Goal: Task Accomplishment & Management: Use online tool/utility

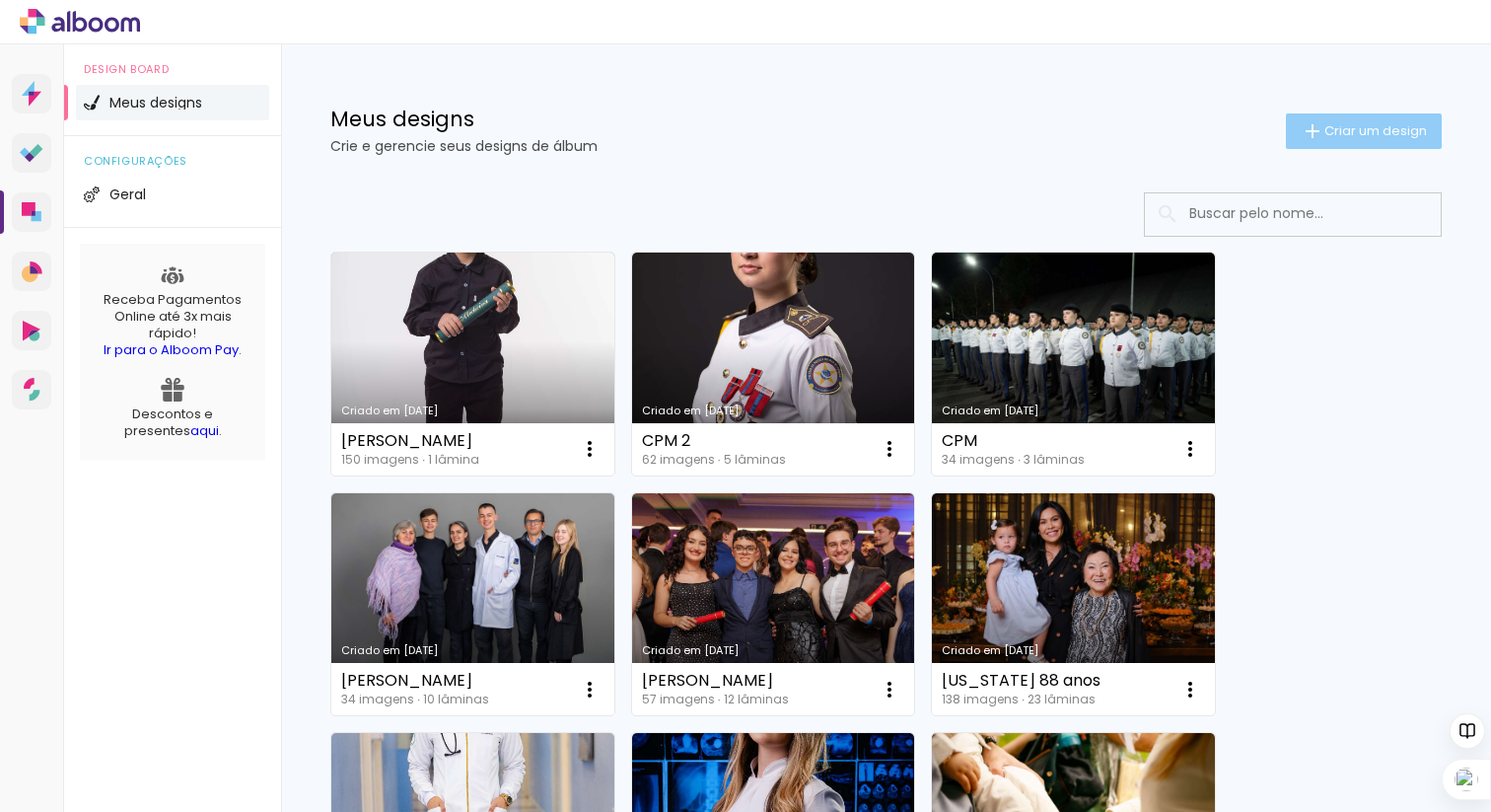
click at [1370, 134] on span "Criar um design" at bounding box center [1376, 131] width 103 height 13
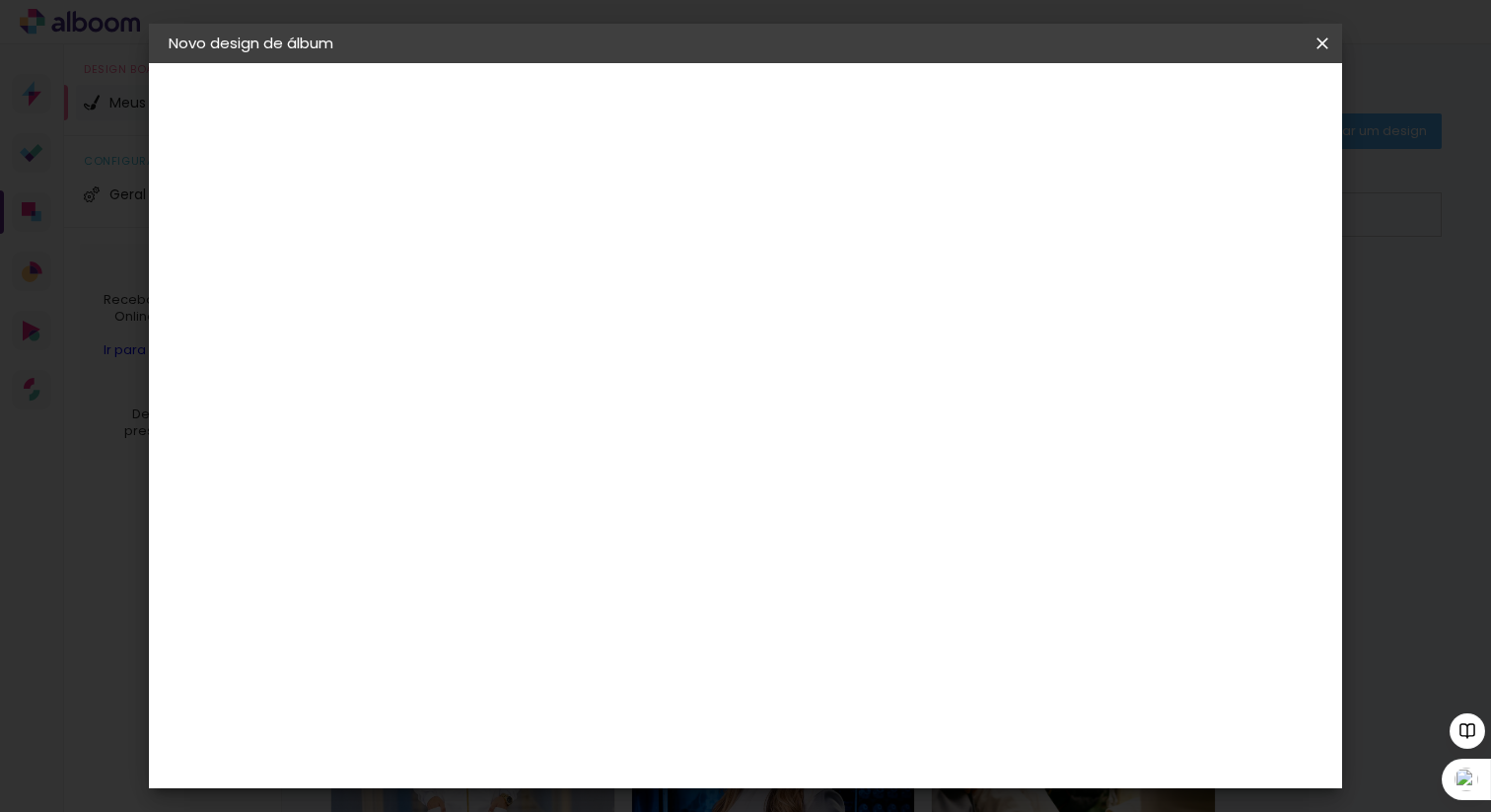
click at [491, 265] on input at bounding box center [491, 264] width 0 height 31
type input "Portifolio CPM"
type paper-input "Portifolio CPM"
click at [0, 0] on slot "Avançar" at bounding box center [0, 0] width 0 height 0
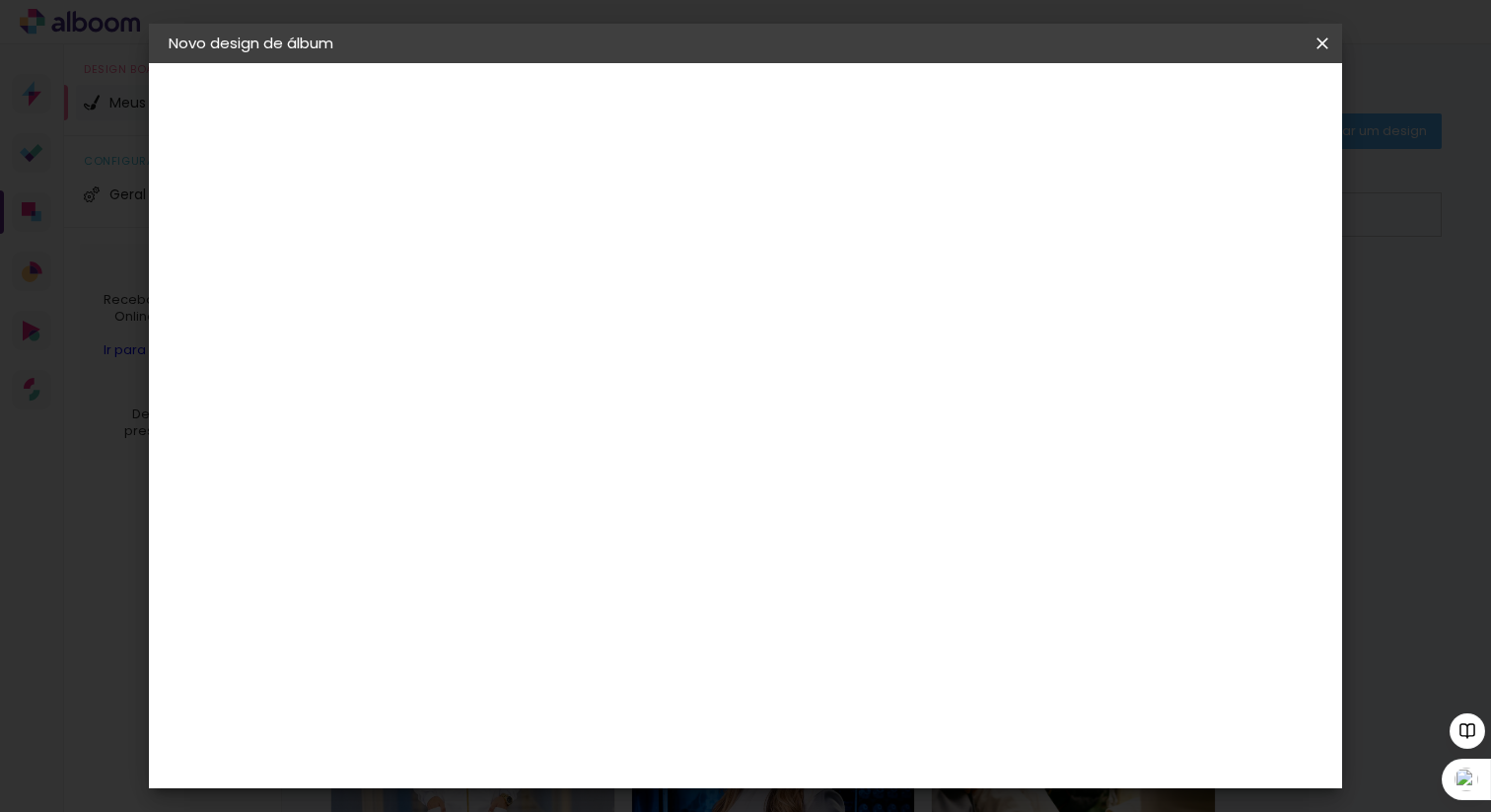
click at [0, 0] on slot "Tamanho Livre" at bounding box center [0, 0] width 0 height 0
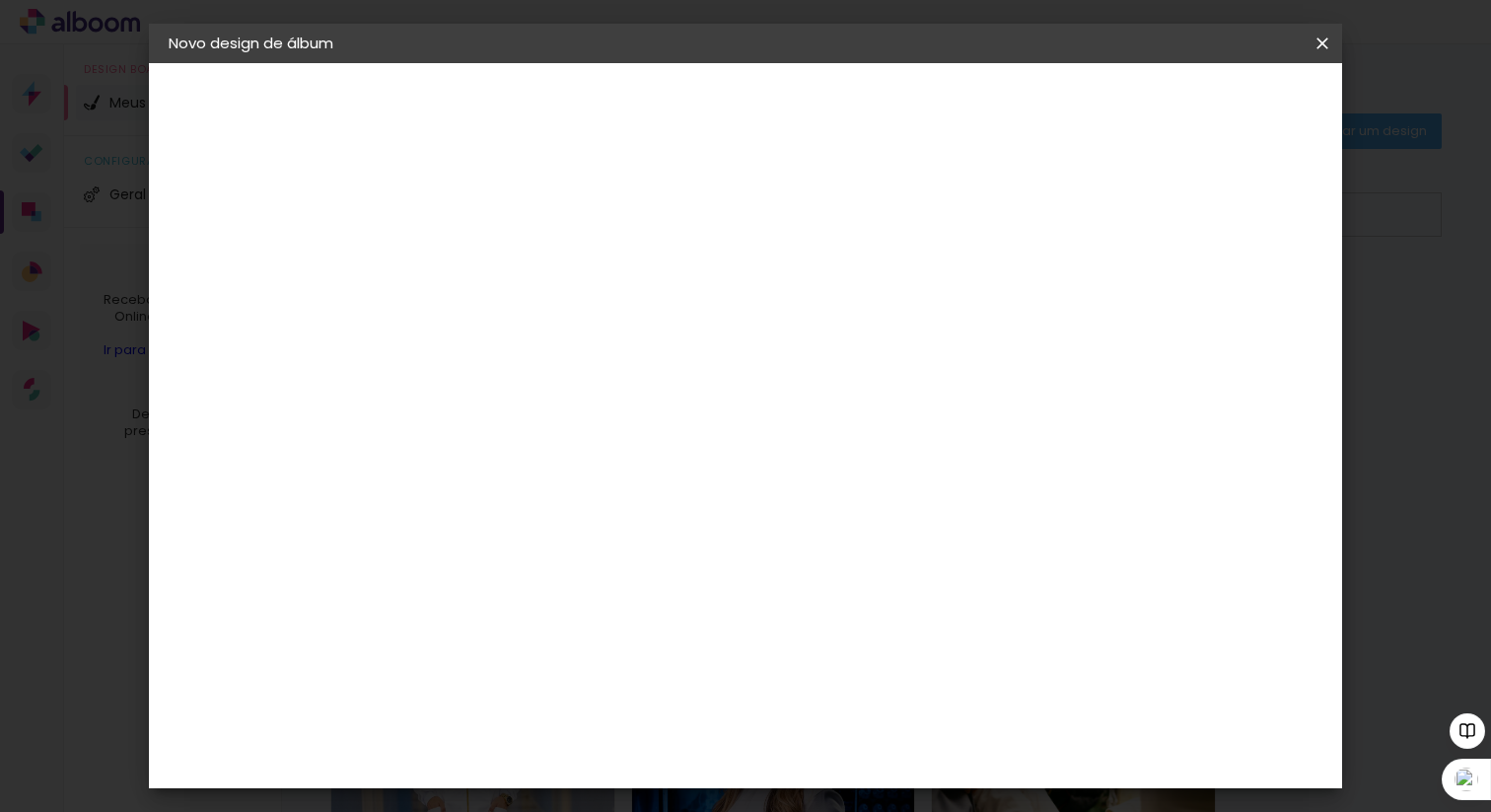
click at [860, 115] on paper-button "Avançar" at bounding box center [812, 105] width 97 height 34
click at [695, 302] on span "30" at bounding box center [687, 309] width 33 height 30
click at [692, 308] on span "30" at bounding box center [687, 309] width 33 height 30
click at [275, 233] on div "Tamanho livre" at bounding box center [244, 243] width 68 height 28
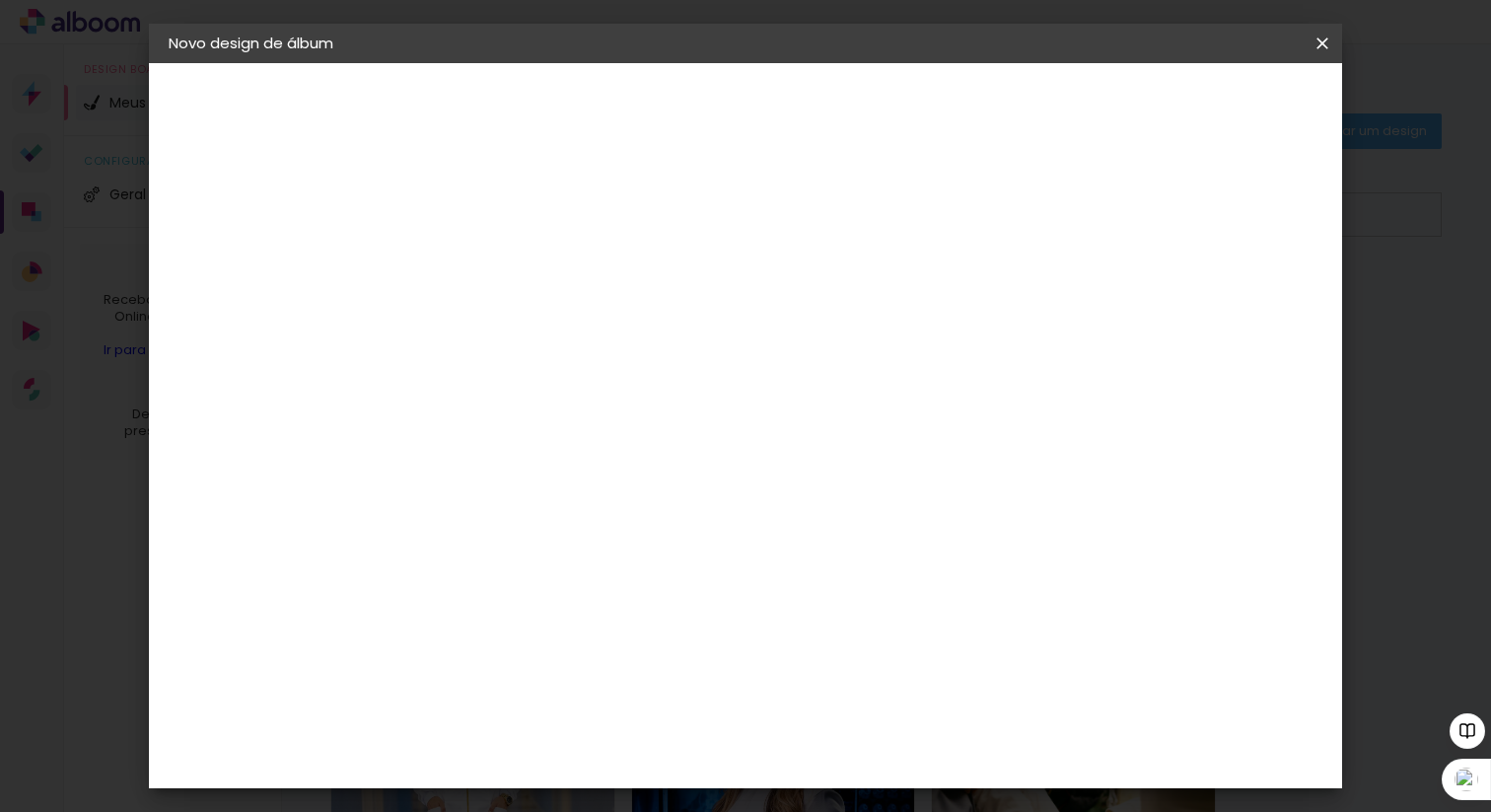
click at [0, 0] on slot "Tamanho Livre" at bounding box center [0, 0] width 0 height 0
click at [0, 0] on slot "Avançar" at bounding box center [0, 0] width 0 height 0
click at [438, 552] on input "30" at bounding box center [429, 541] width 51 height 30
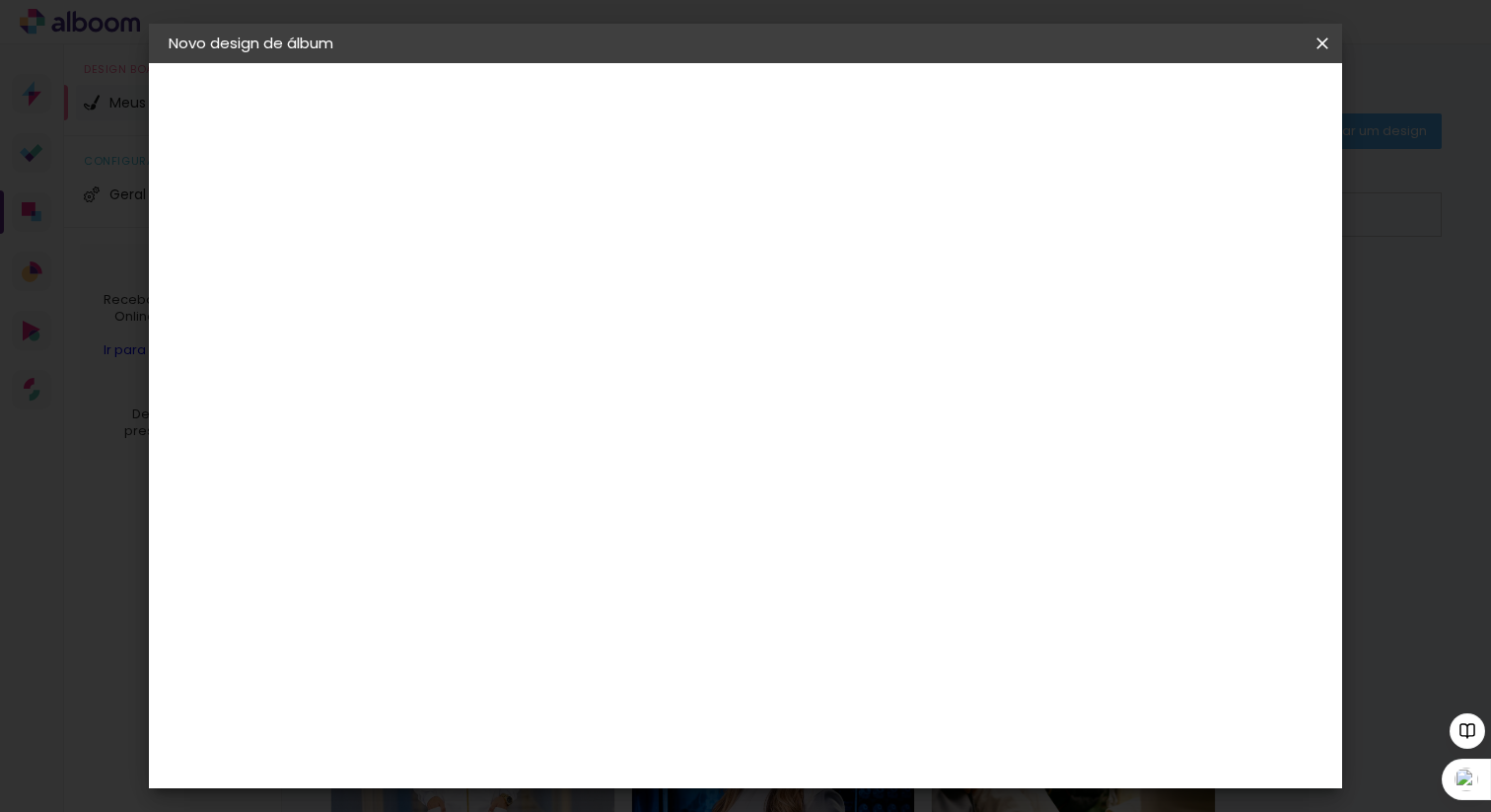
drag, startPoint x: 884, startPoint y: 676, endPoint x: 849, endPoint y: 677, distance: 35.0
click at [849, 677] on input "60" at bounding box center [861, 680] width 51 height 30
type input "51"
type paper-input "51"
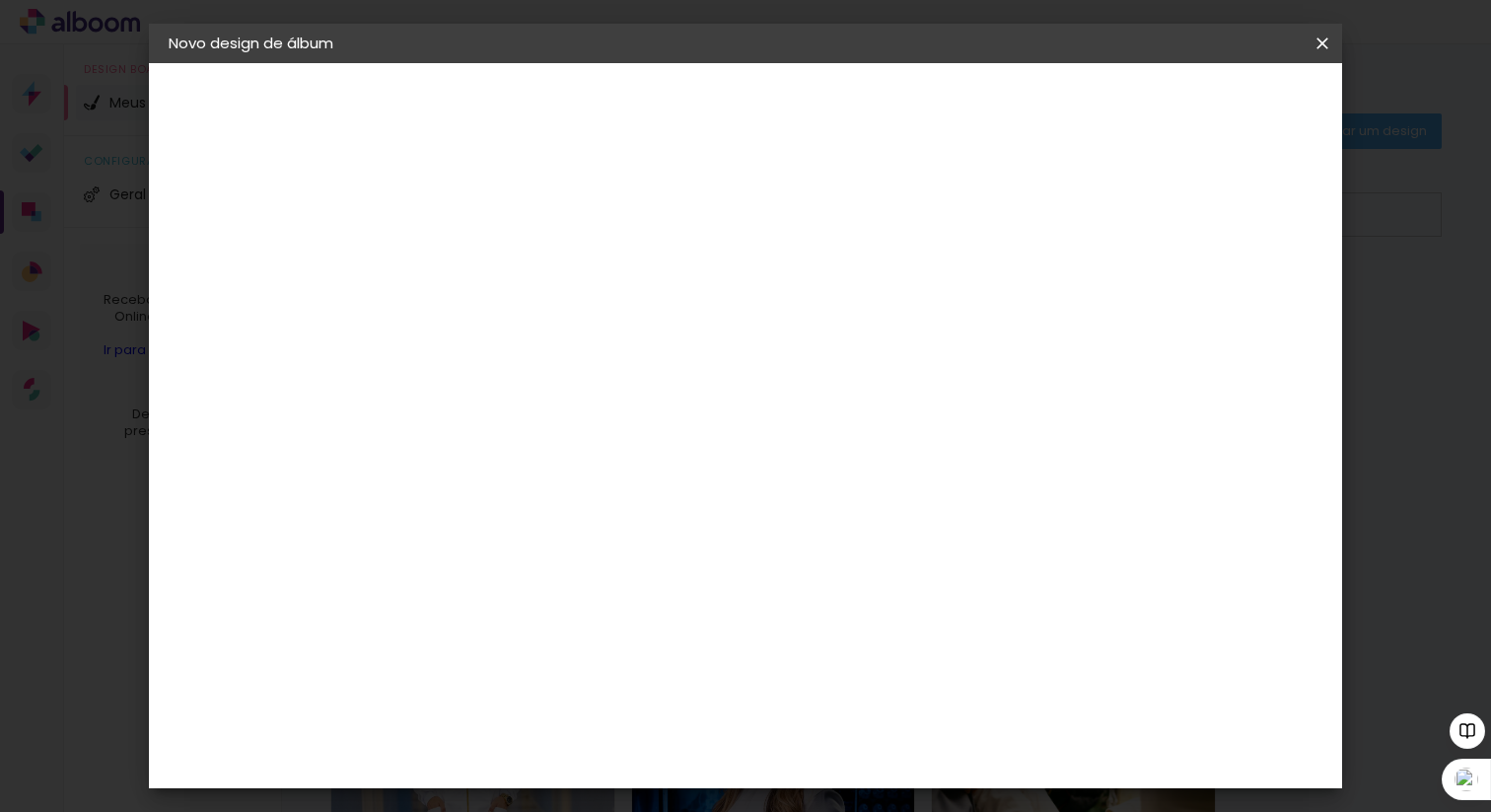
drag, startPoint x: 450, startPoint y: 480, endPoint x: 408, endPoint y: 480, distance: 42.0
click at [408, 480] on input "30" at bounding box center [429, 479] width 51 height 30
type input "25,4"
type paper-input "25,4"
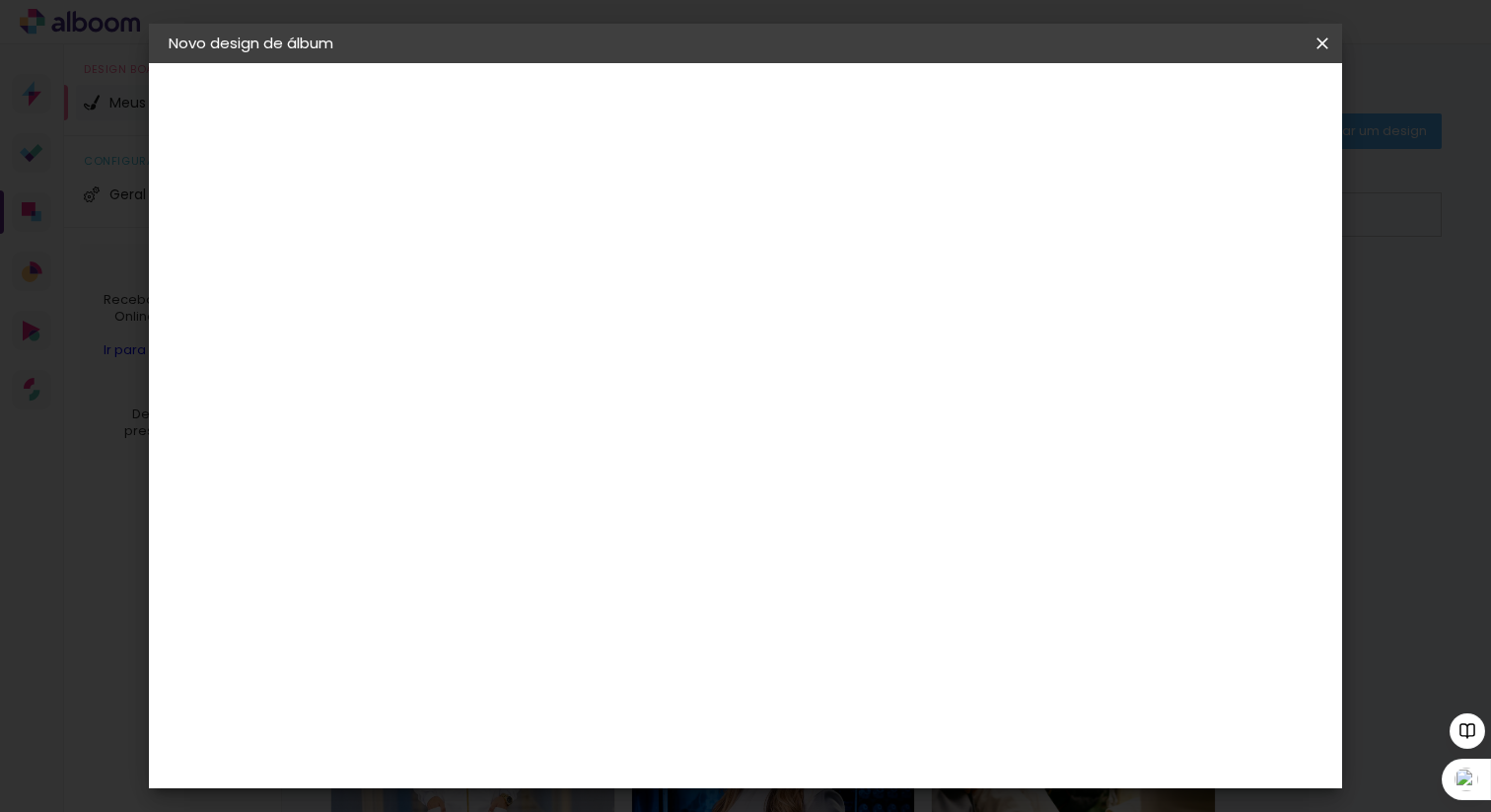
click at [1213, 105] on span "Iniciar design" at bounding box center [1168, 105] width 90 height 14
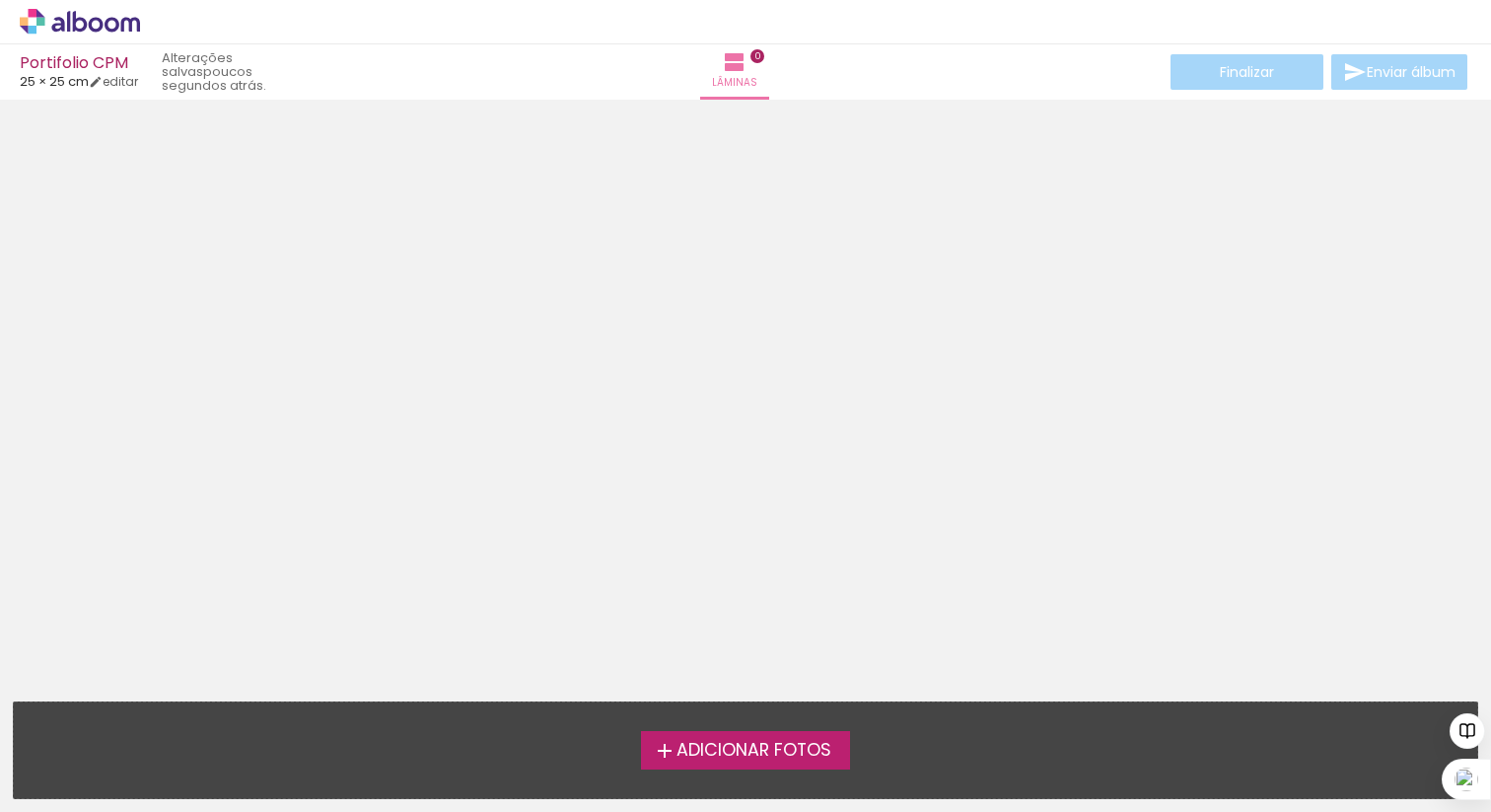
scroll to position [62, 0]
click at [768, 756] on span "Adicionar Fotos" at bounding box center [754, 751] width 155 height 18
click at [0, 0] on input "file" at bounding box center [0, 0] width 0 height 0
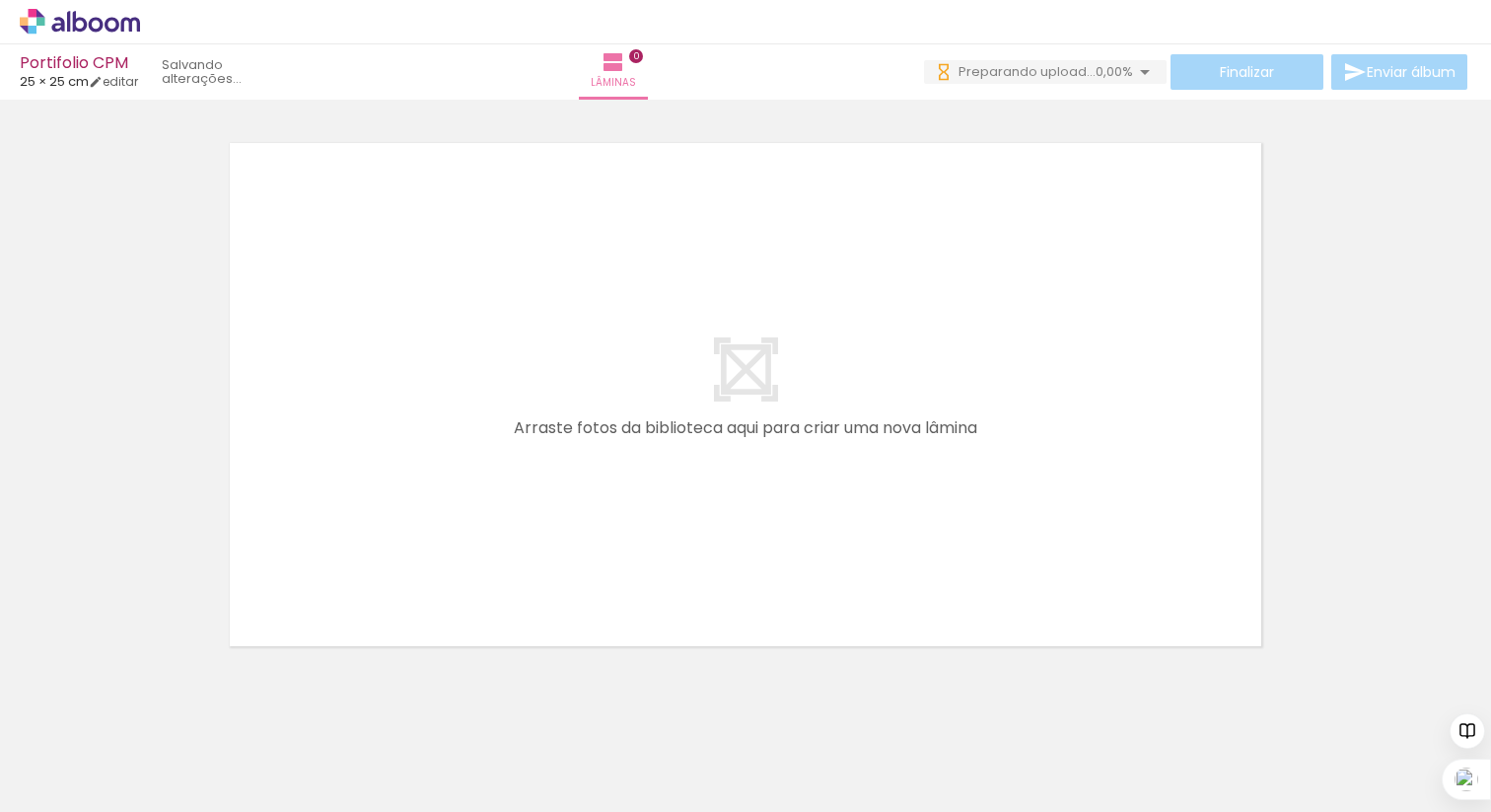
scroll to position [0, 0]
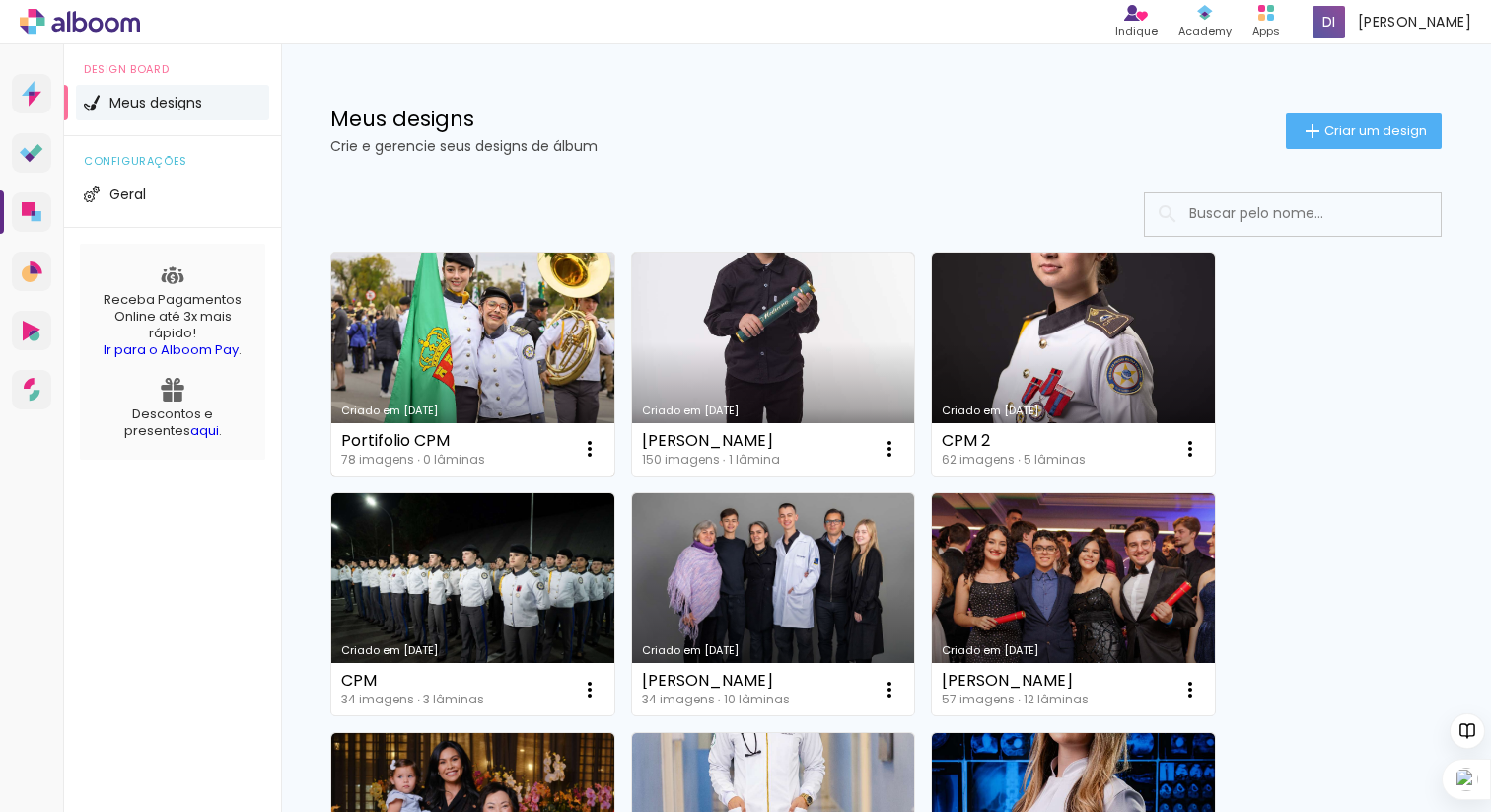
click at [506, 393] on link "Criado em 30/09/25" at bounding box center [473, 363] width 283 height 223
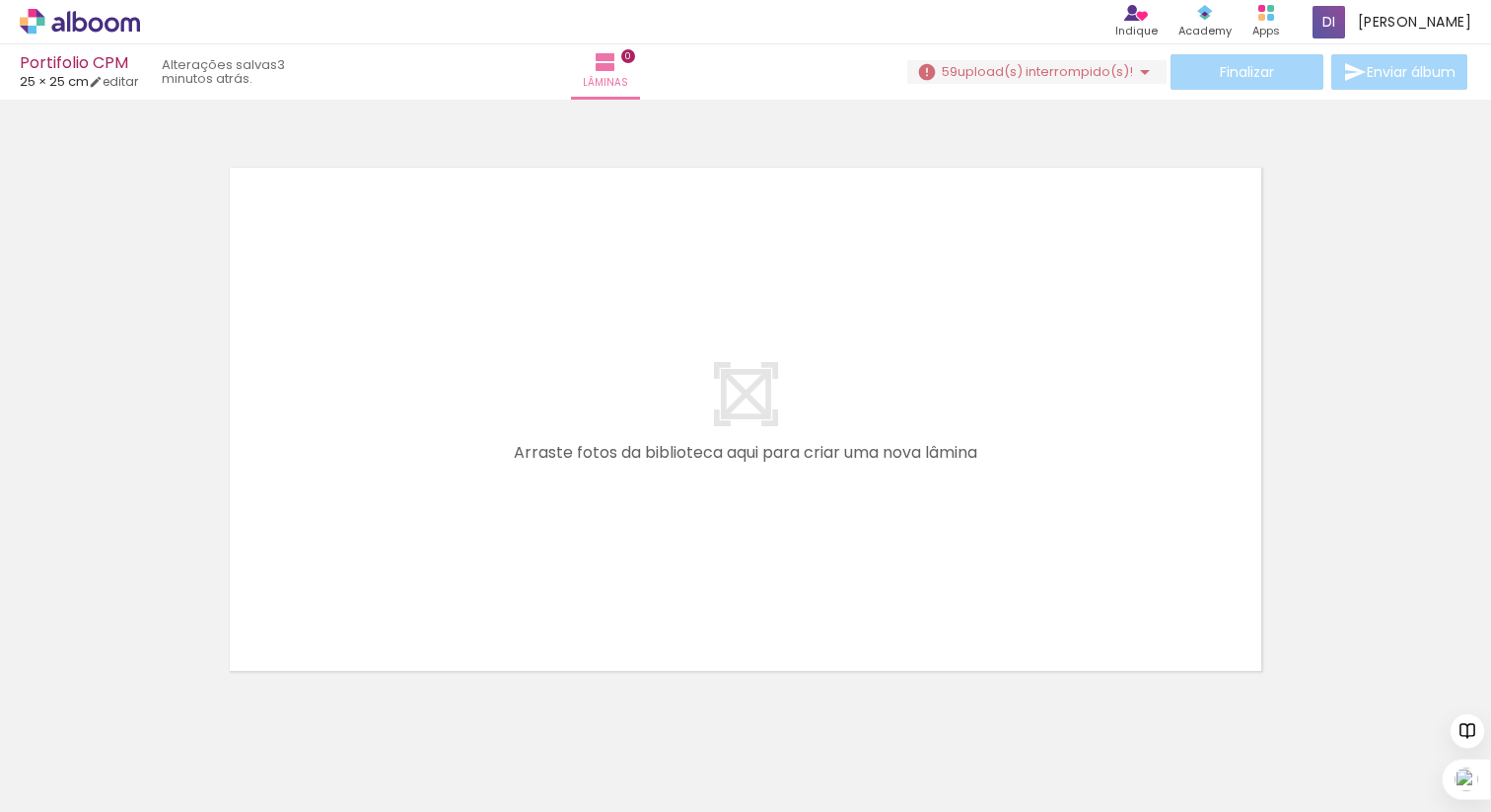
scroll to position [0, 1881]
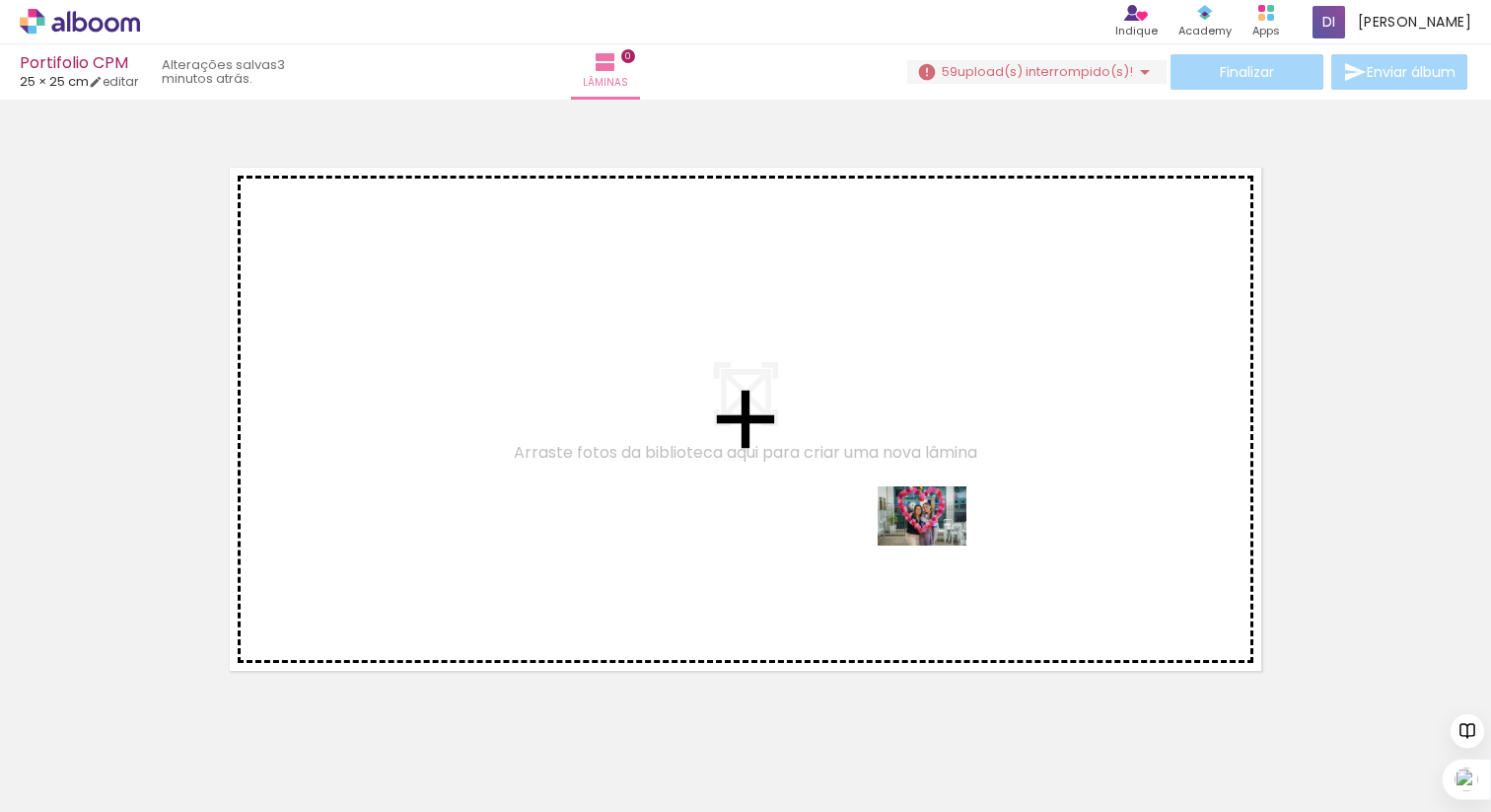
drag, startPoint x: 960, startPoint y: 753, endPoint x: 937, endPoint y: 545, distance: 209.3
click at [937, 545] on quentale-workspace at bounding box center [745, 406] width 1491 height 812
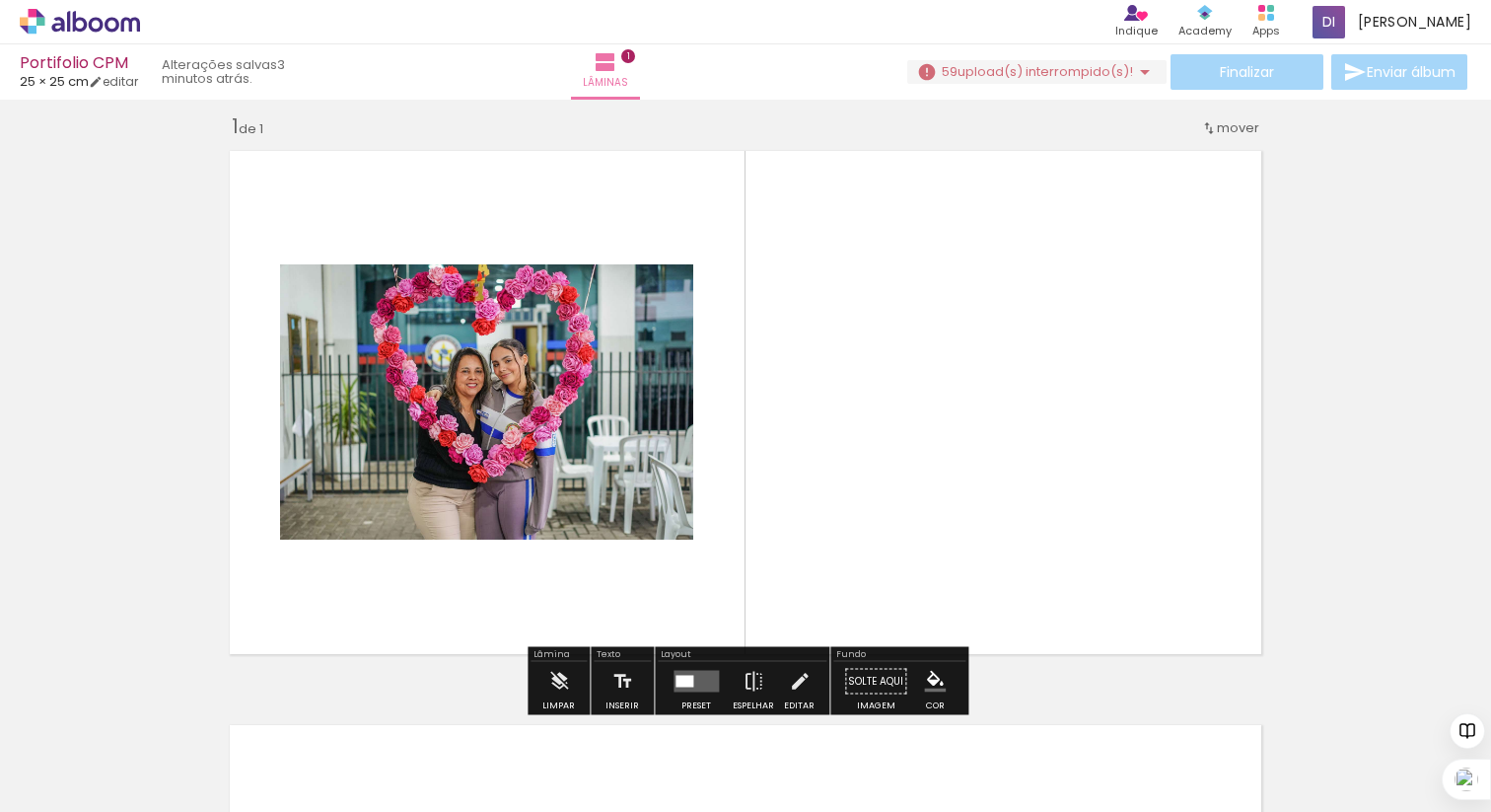
scroll to position [25, 0]
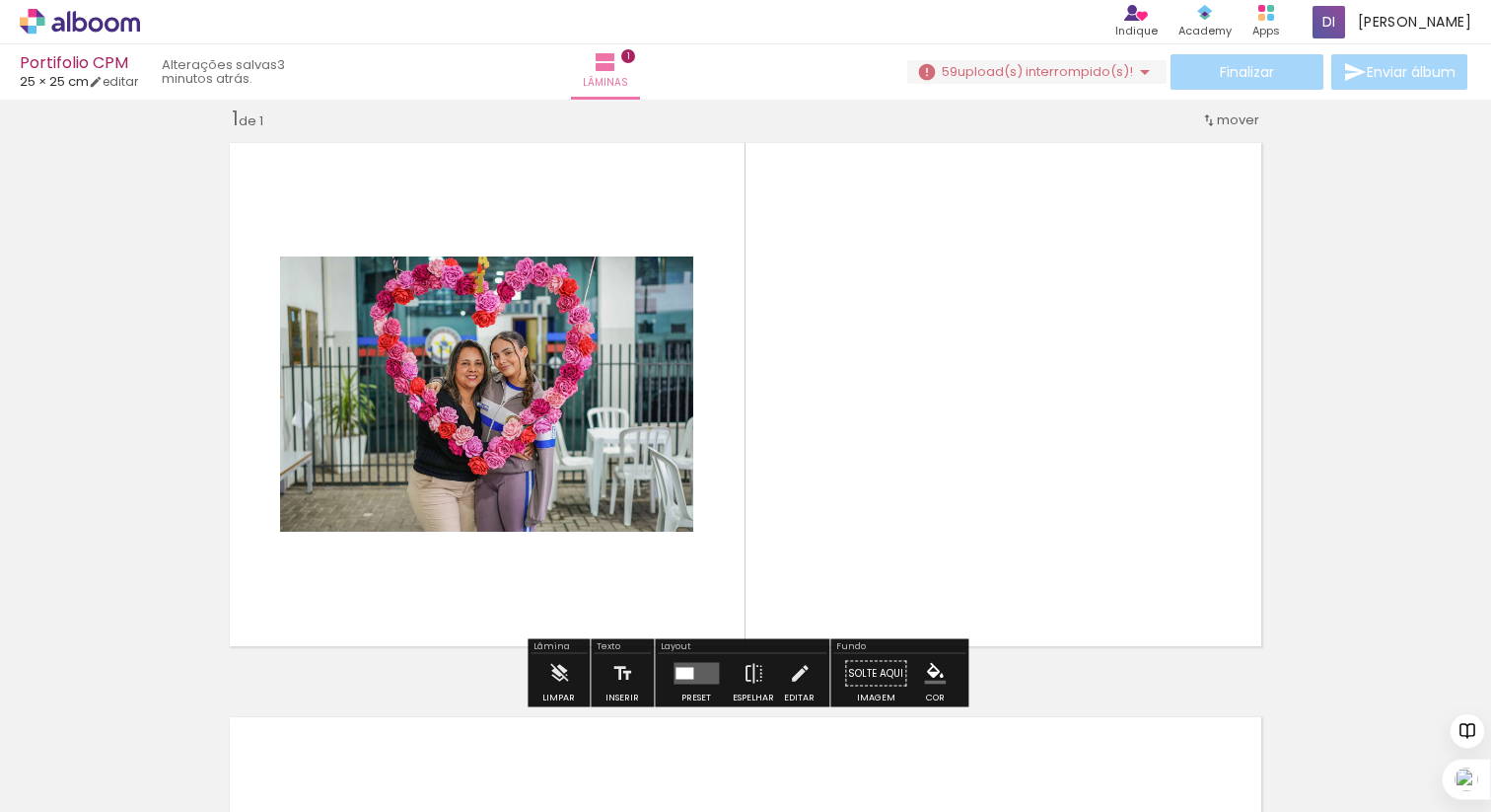
click at [702, 677] on quentale-layouter at bounding box center [697, 674] width 46 height 22
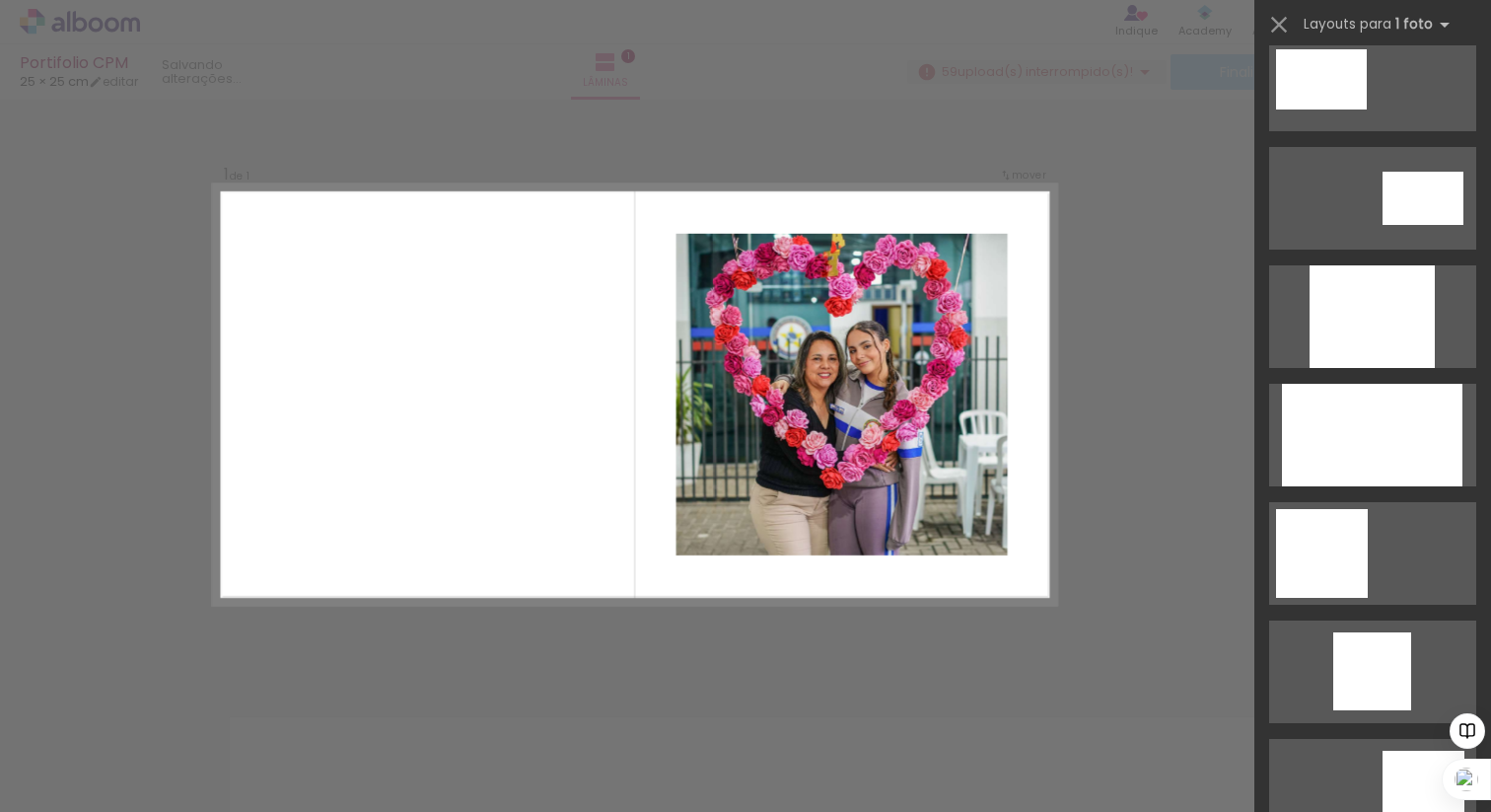
scroll to position [989, 0]
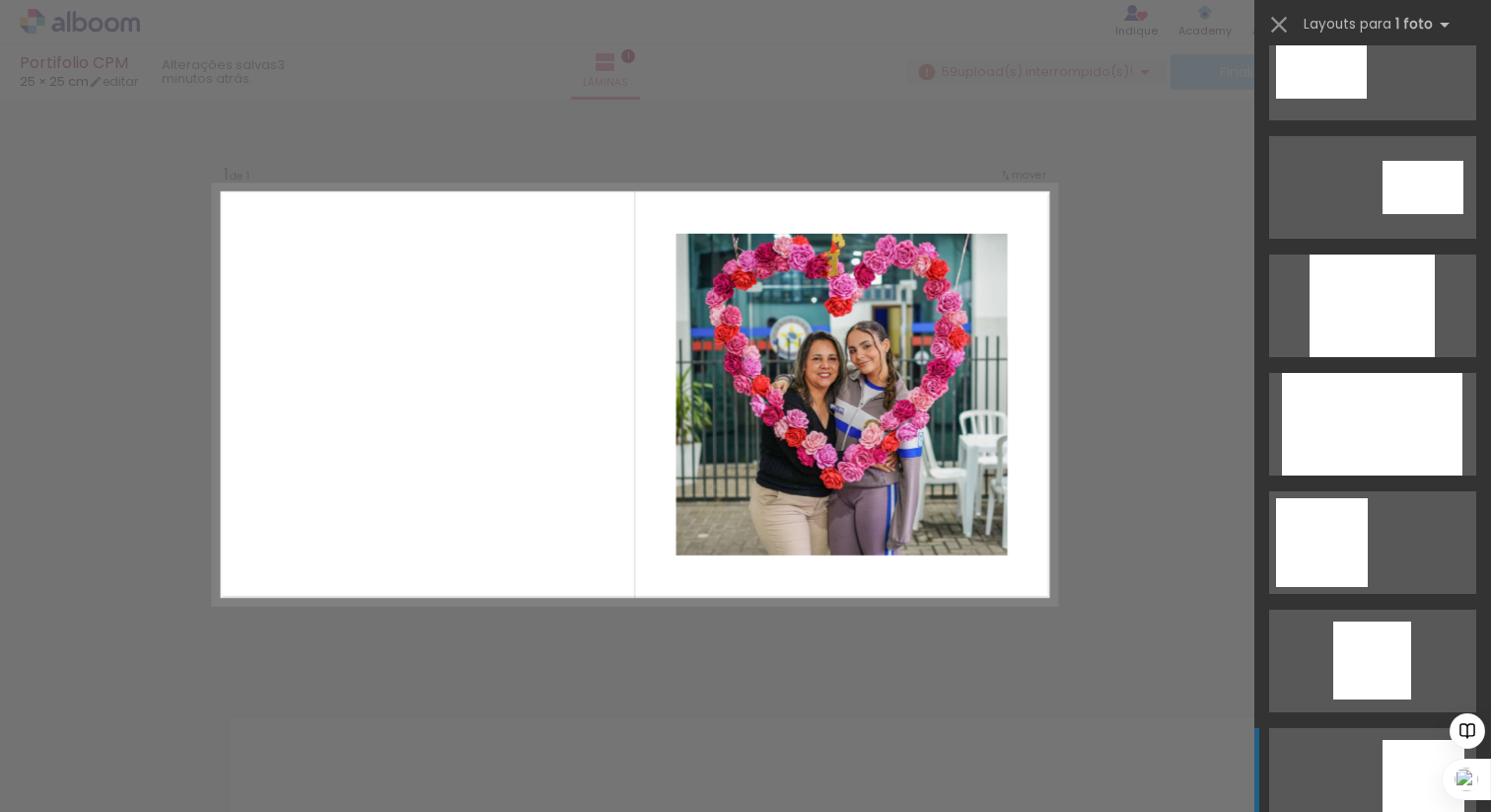
click at [1363, 753] on quentale-layouter at bounding box center [1372, 779] width 207 height 103
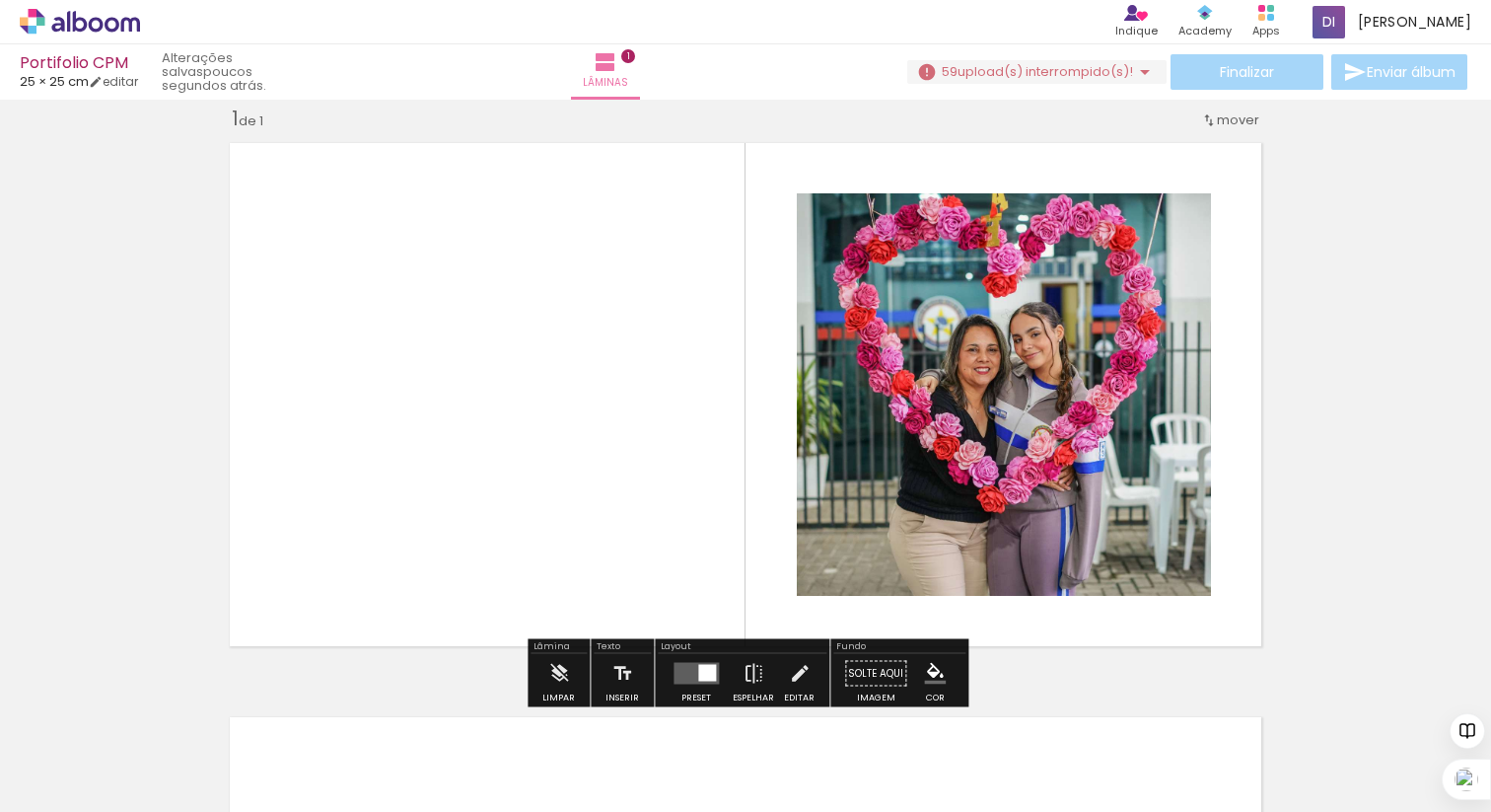
click at [1134, 72] on iron-icon at bounding box center [1146, 72] width 24 height 24
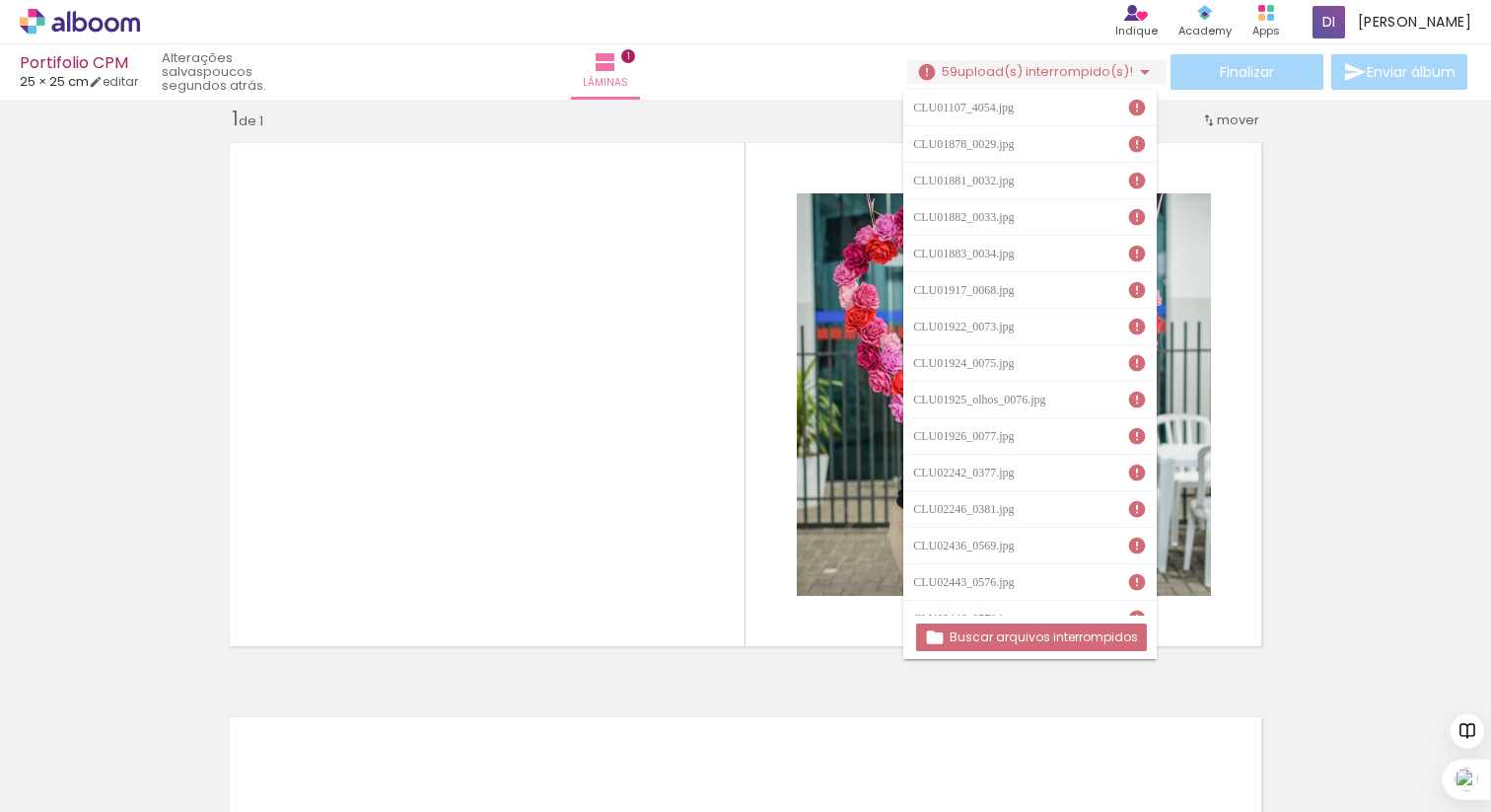
click at [0, 0] on slot "Buscar arquivos interrompidos" at bounding box center [0, 0] width 0 height 0
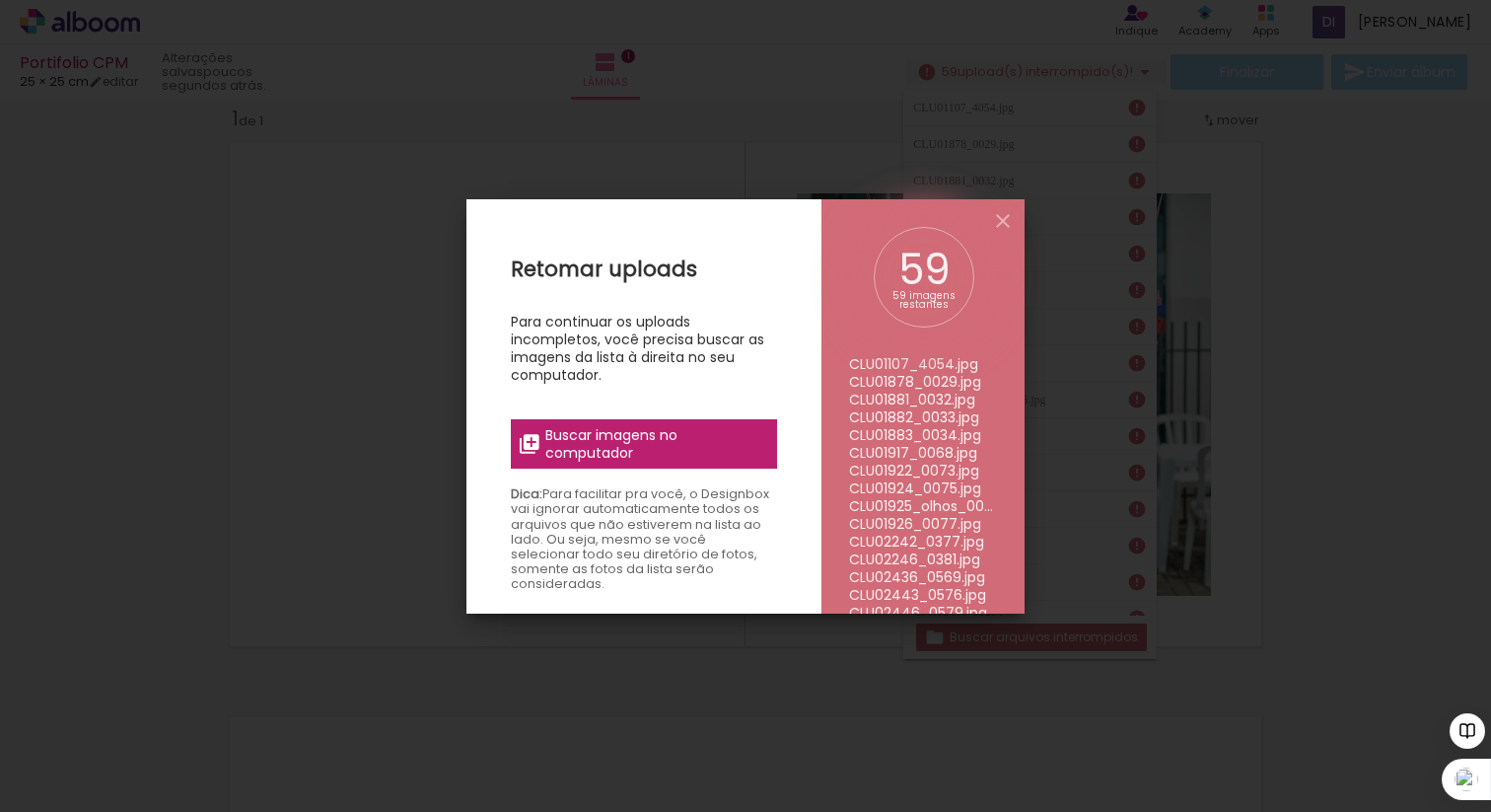
click at [680, 437] on span "Buscar imagens no computador" at bounding box center [655, 444] width 220 height 36
click at [0, 0] on input "file" at bounding box center [0, 0] width 0 height 0
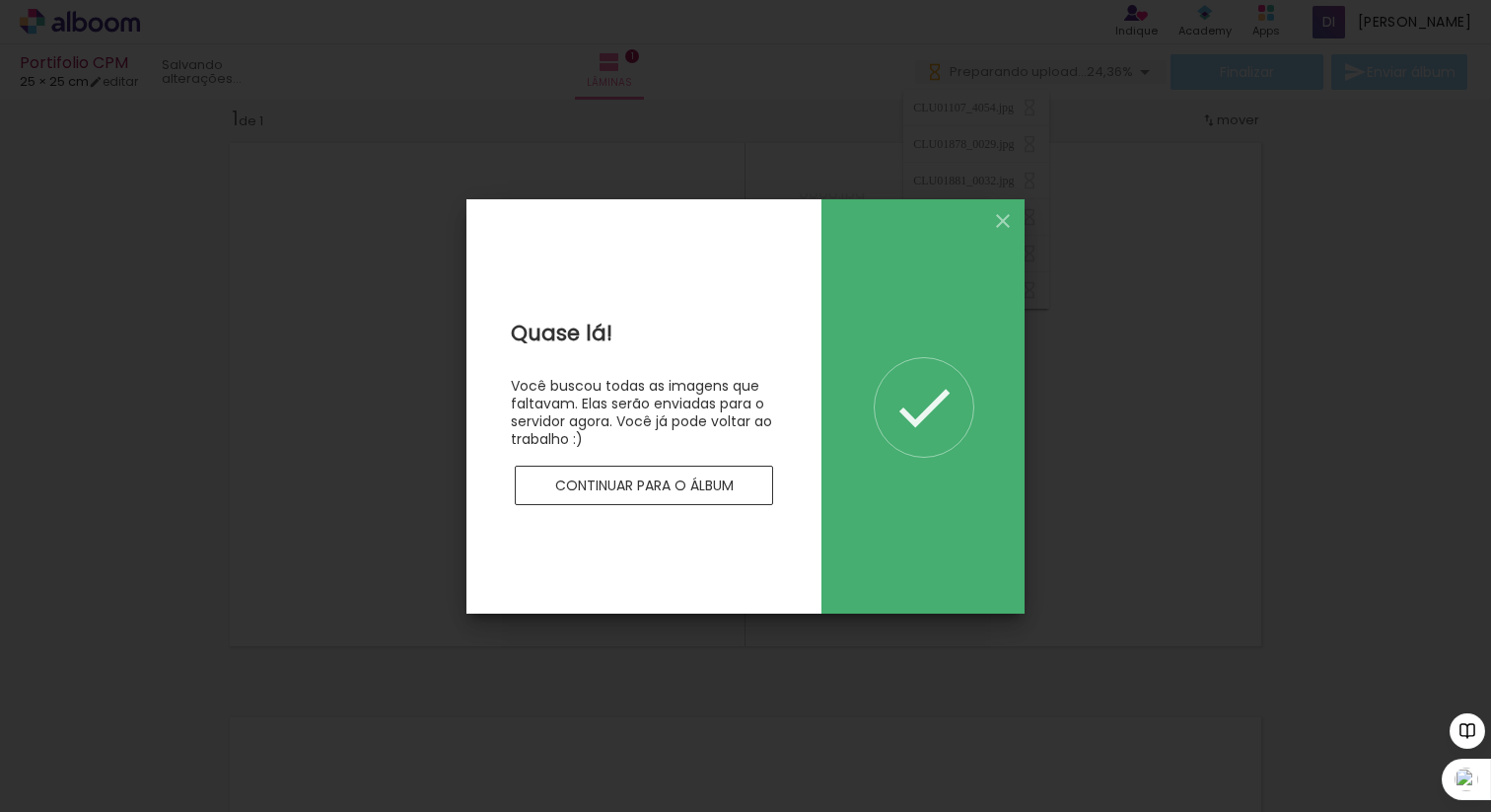
click at [0, 0] on slot "Continuar para o álbum" at bounding box center [0, 0] width 0 height 0
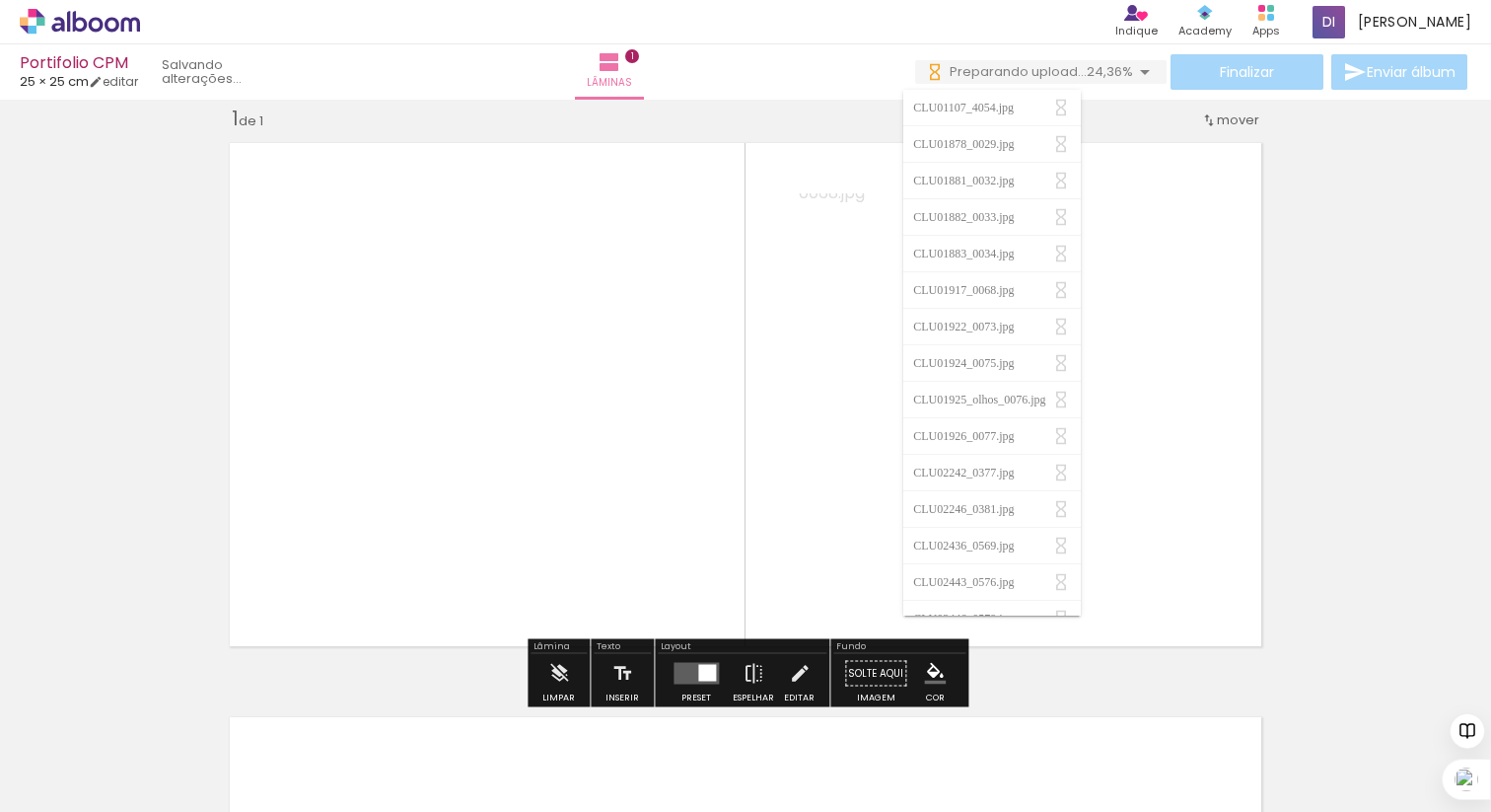
scroll to position [0, 0]
click at [617, 673] on iron-icon at bounding box center [622, 674] width 22 height 40
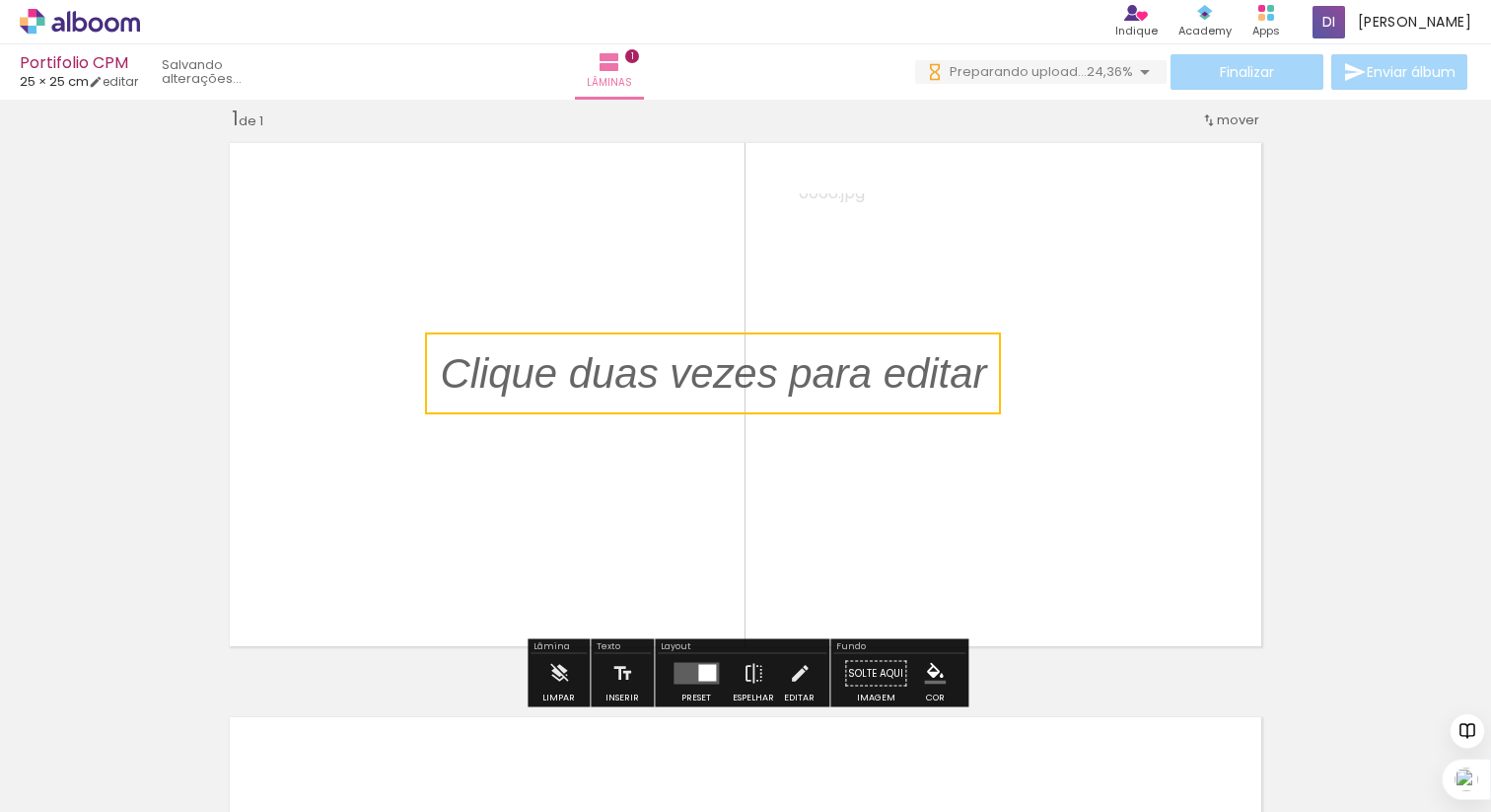
click at [602, 377] on quentale-selection at bounding box center [713, 373] width 576 height 82
type input "Sans Serif"
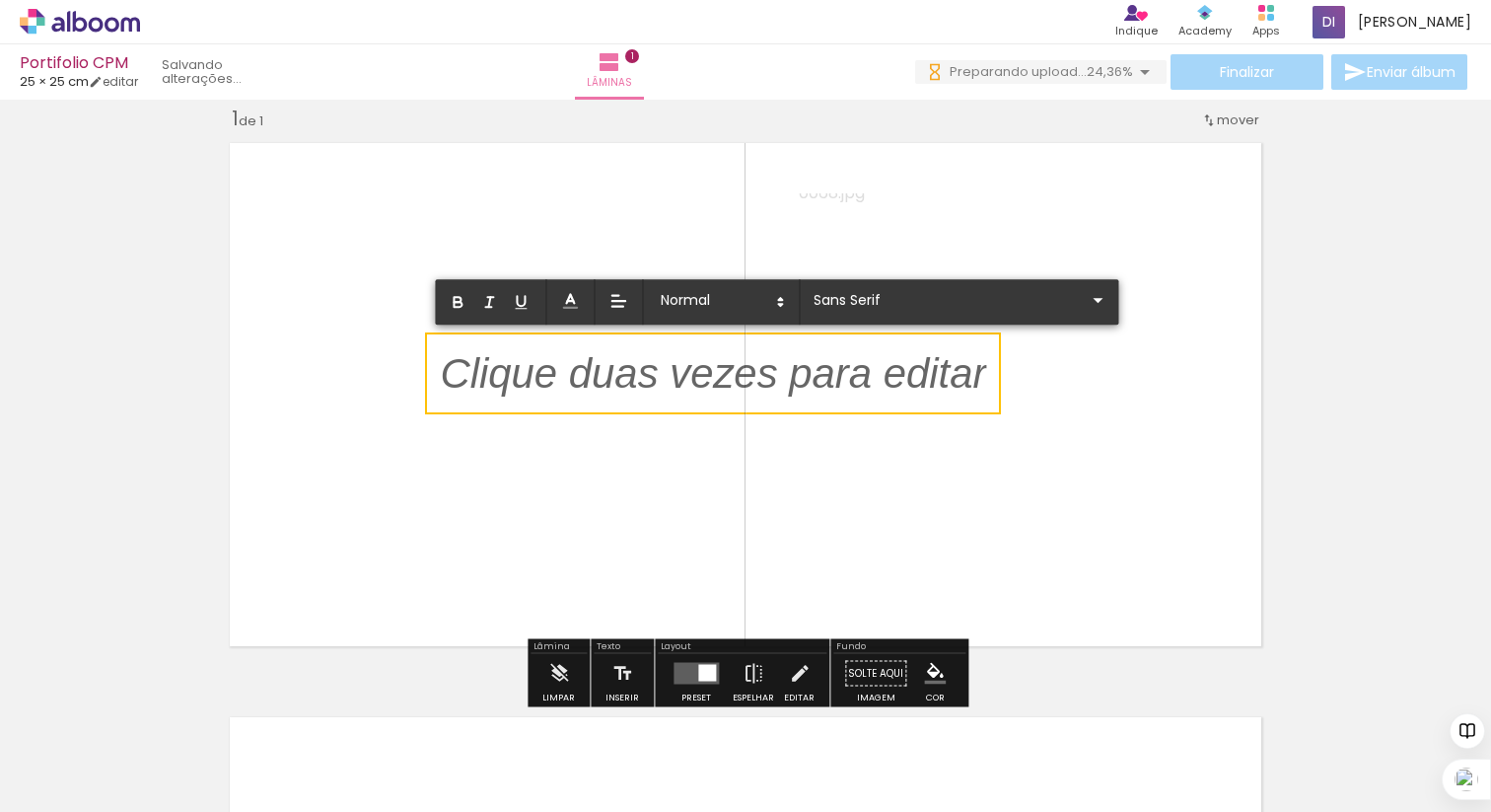
click at [602, 377] on p at bounding box center [713, 385] width 546 height 58
